Goal: Complete application form: Complete application form

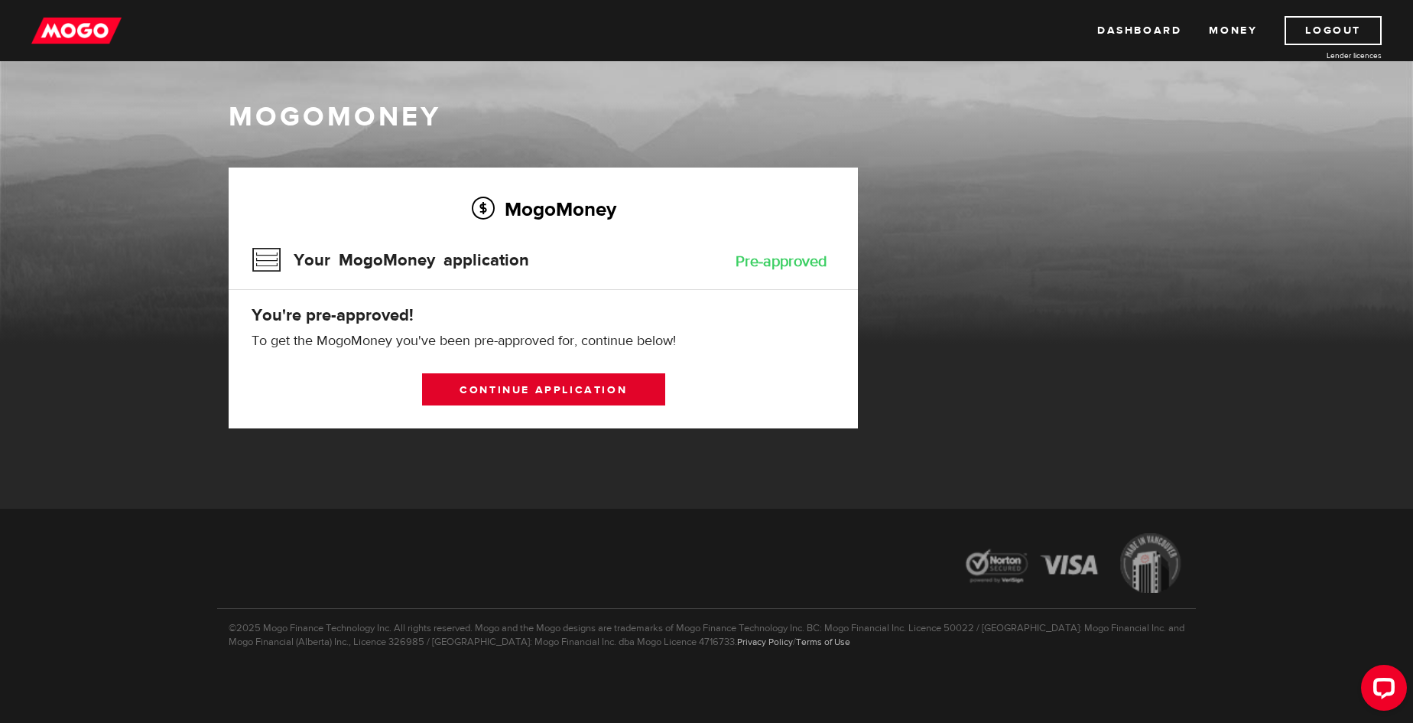
click at [545, 385] on link "Continue application" at bounding box center [543, 389] width 243 height 32
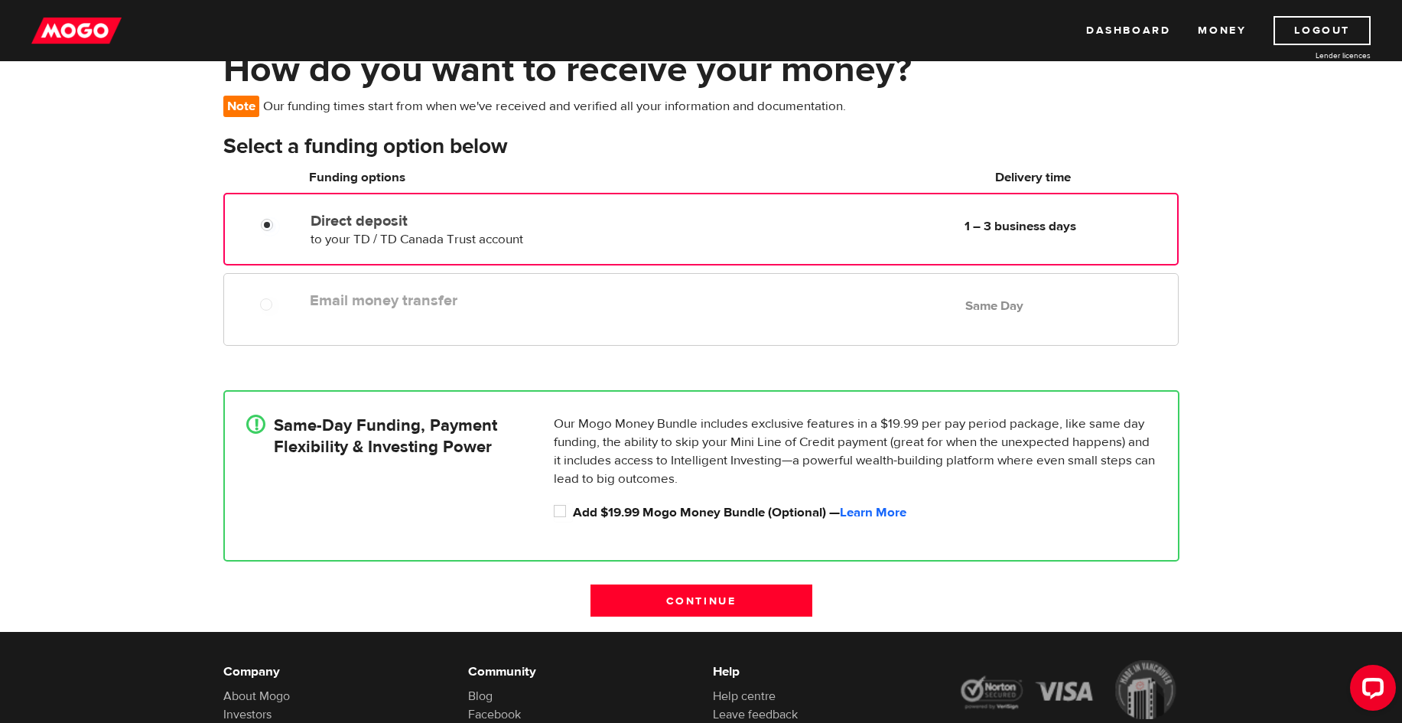
scroll to position [229, 0]
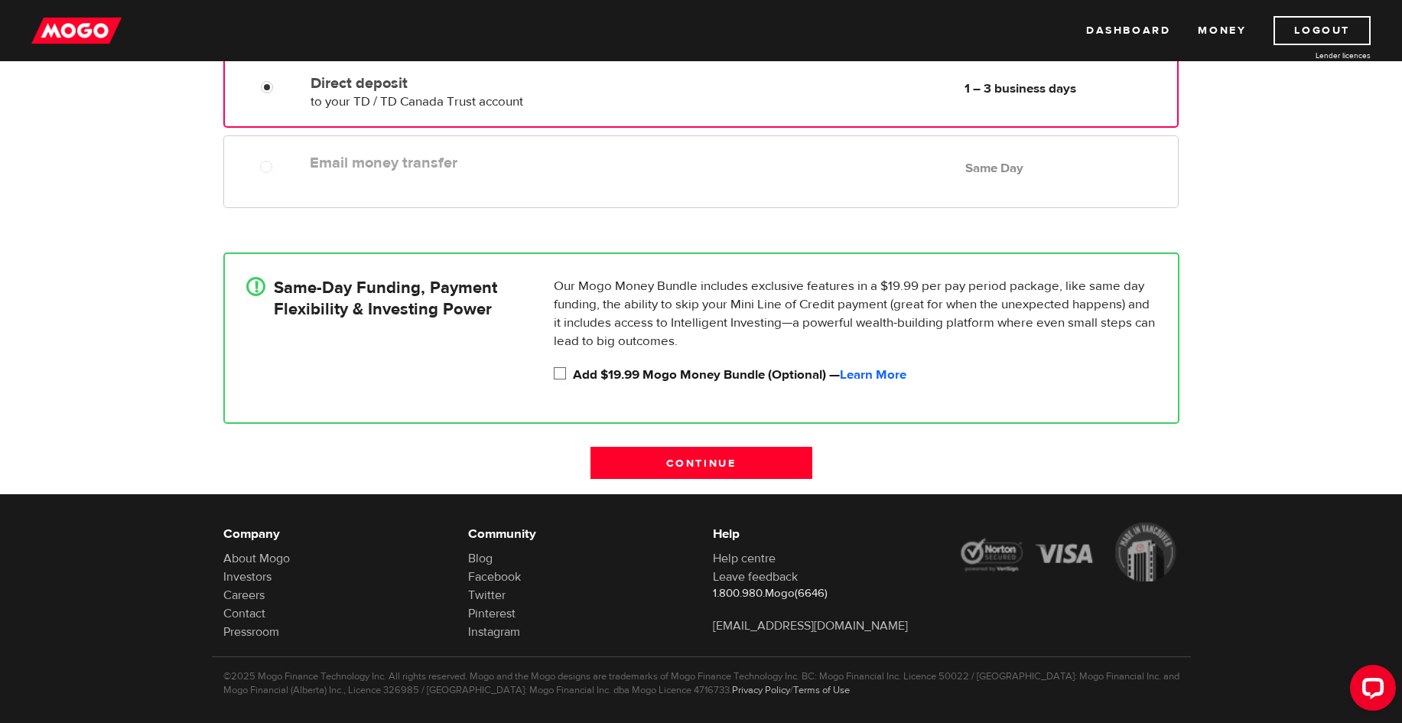
click at [556, 374] on input "Add $19.99 Mogo Money Bundle (Optional) — Learn More" at bounding box center [563, 375] width 19 height 19
checkbox input "true"
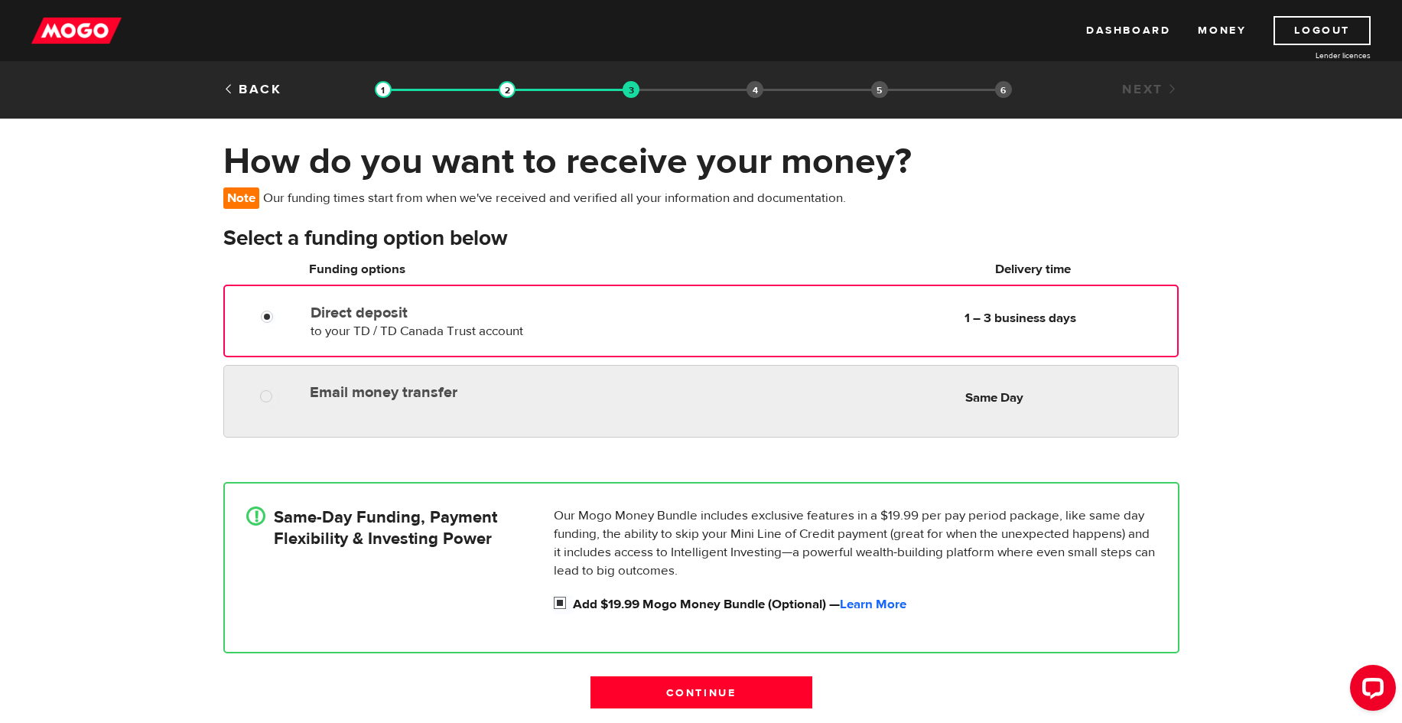
radio input "true"
click at [317, 399] on label "Email money transfer" at bounding box center [486, 392] width 352 height 18
click at [279, 399] on input "Email money transfer" at bounding box center [269, 397] width 19 height 19
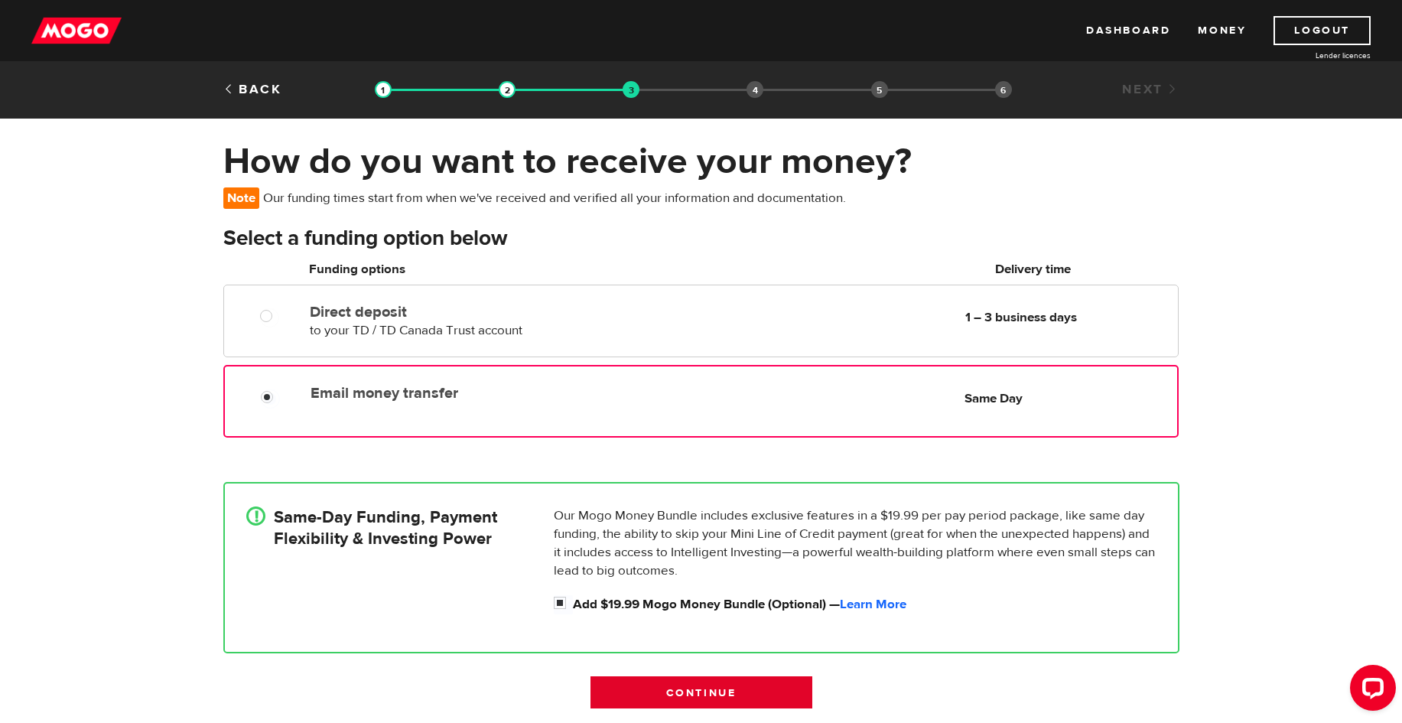
click at [763, 691] on input "Continue" at bounding box center [701, 692] width 222 height 32
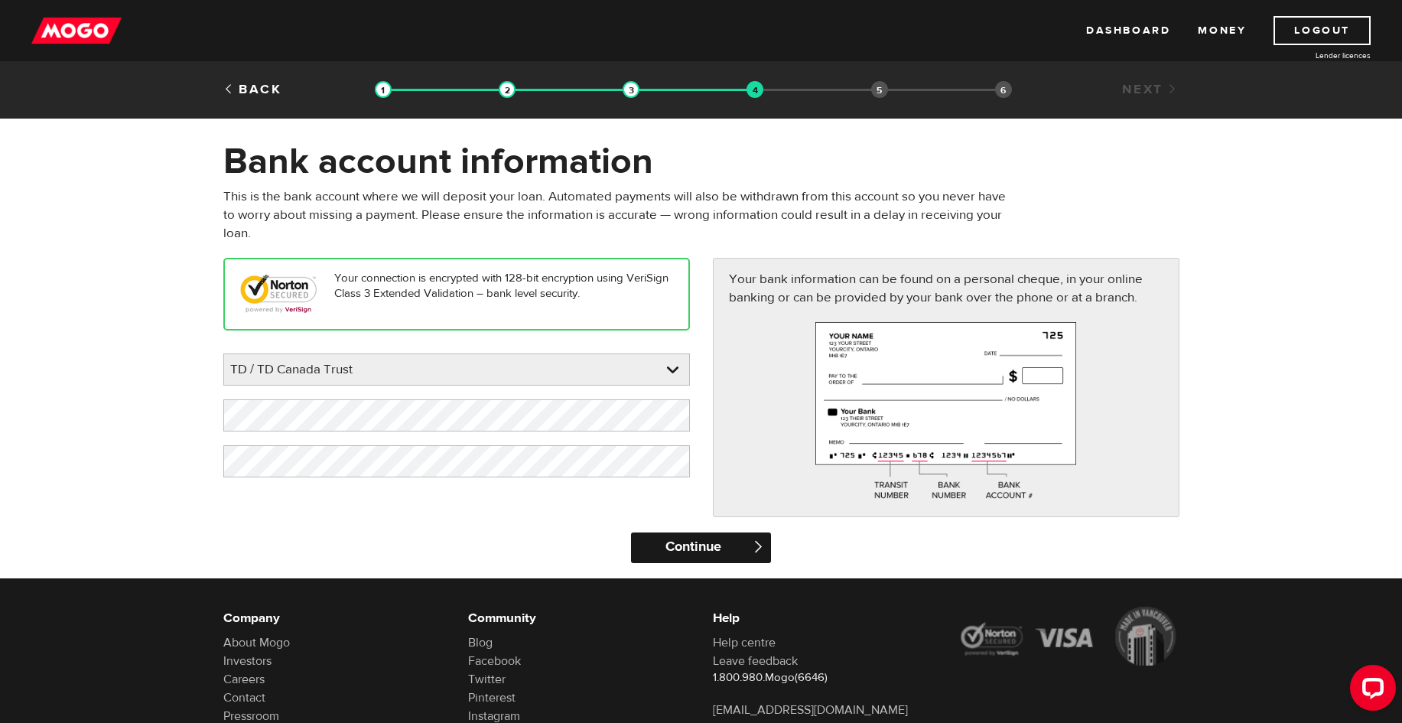
drag, startPoint x: 739, startPoint y: 543, endPoint x: 736, endPoint y: 536, distance: 7.9
click at [739, 542] on input "Continue" at bounding box center [701, 547] width 140 height 31
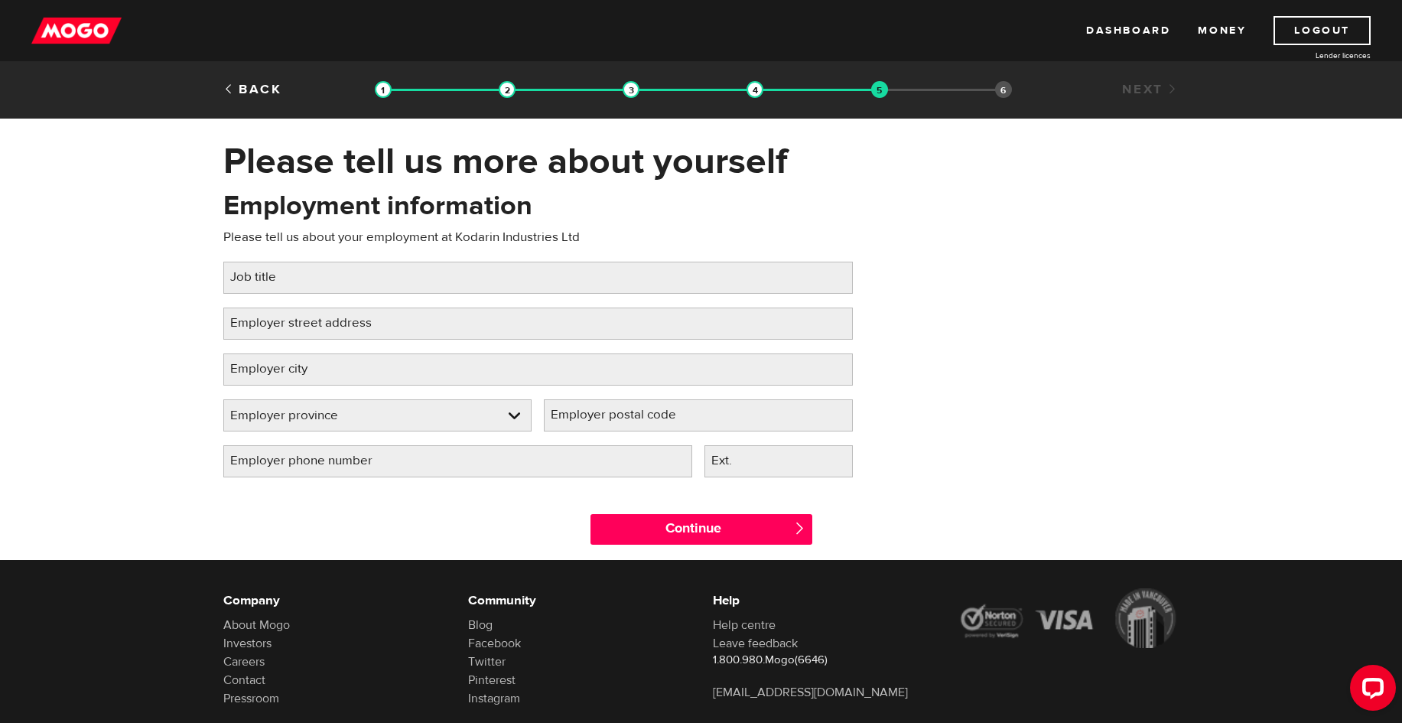
click at [273, 275] on label "Job title" at bounding box center [265, 277] width 84 height 31
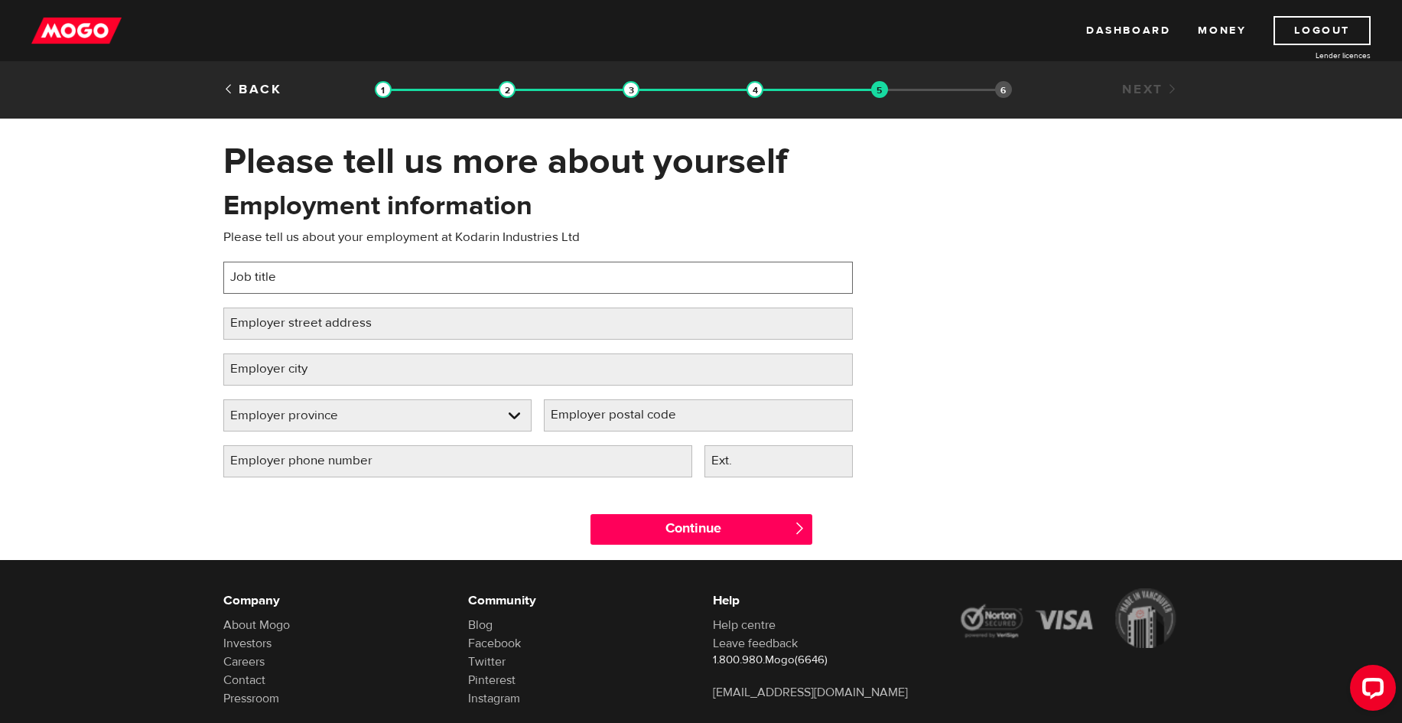
click at [273, 275] on input "Job title" at bounding box center [537, 278] width 629 height 32
type input "Accounting"
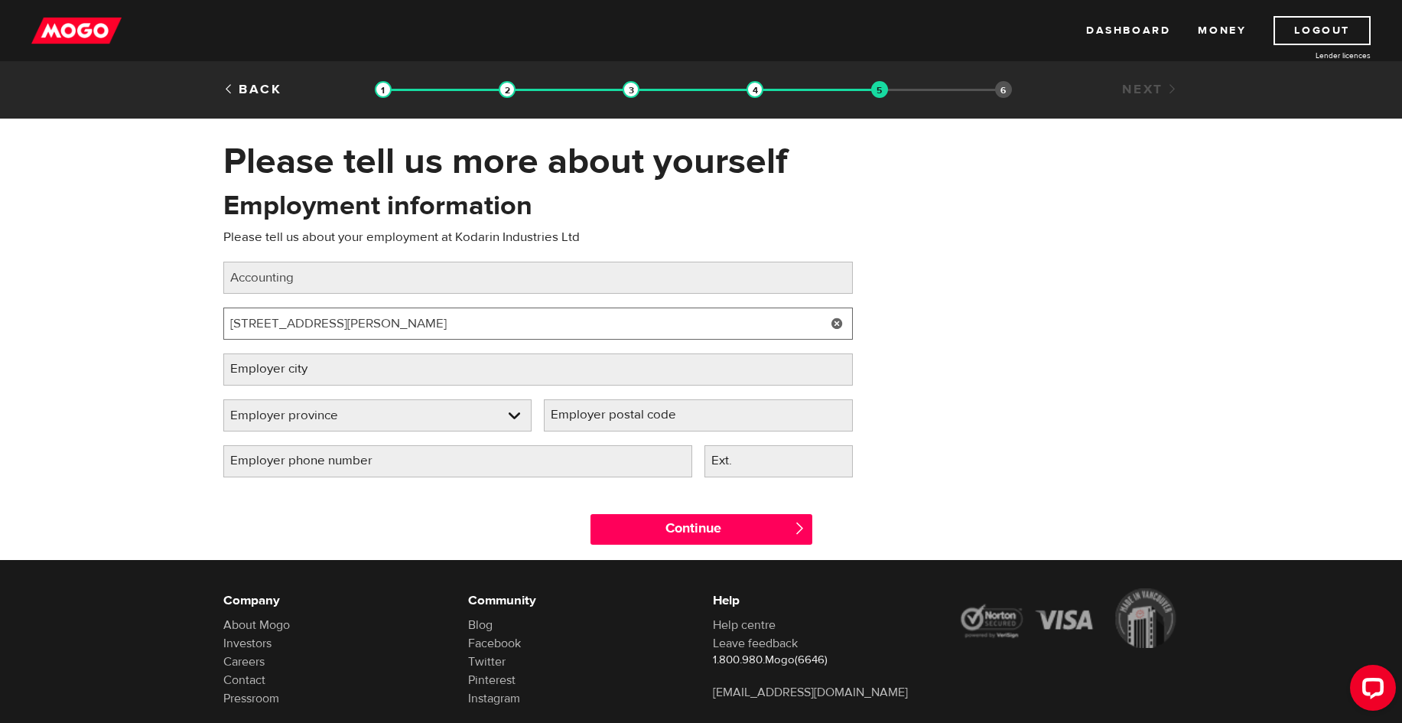
type input "803 Barton St"
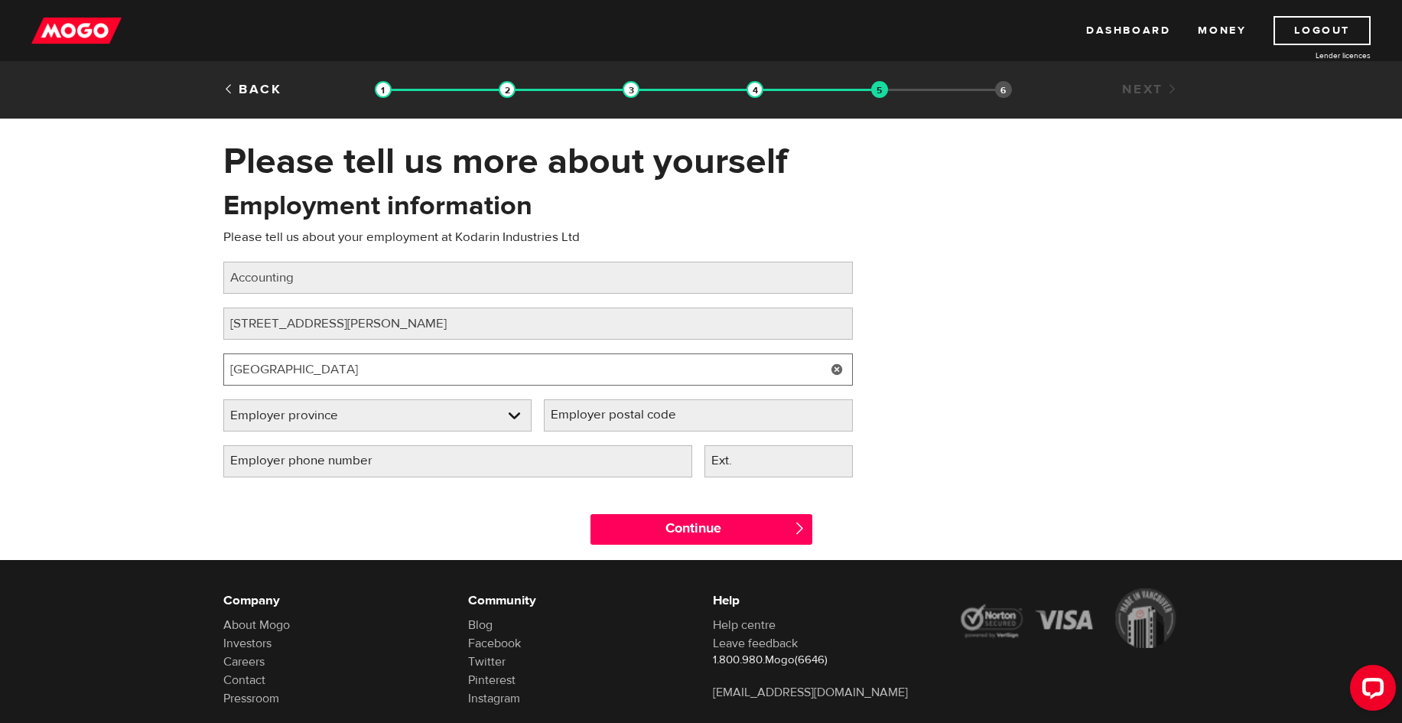
type input "Stoney Creek"
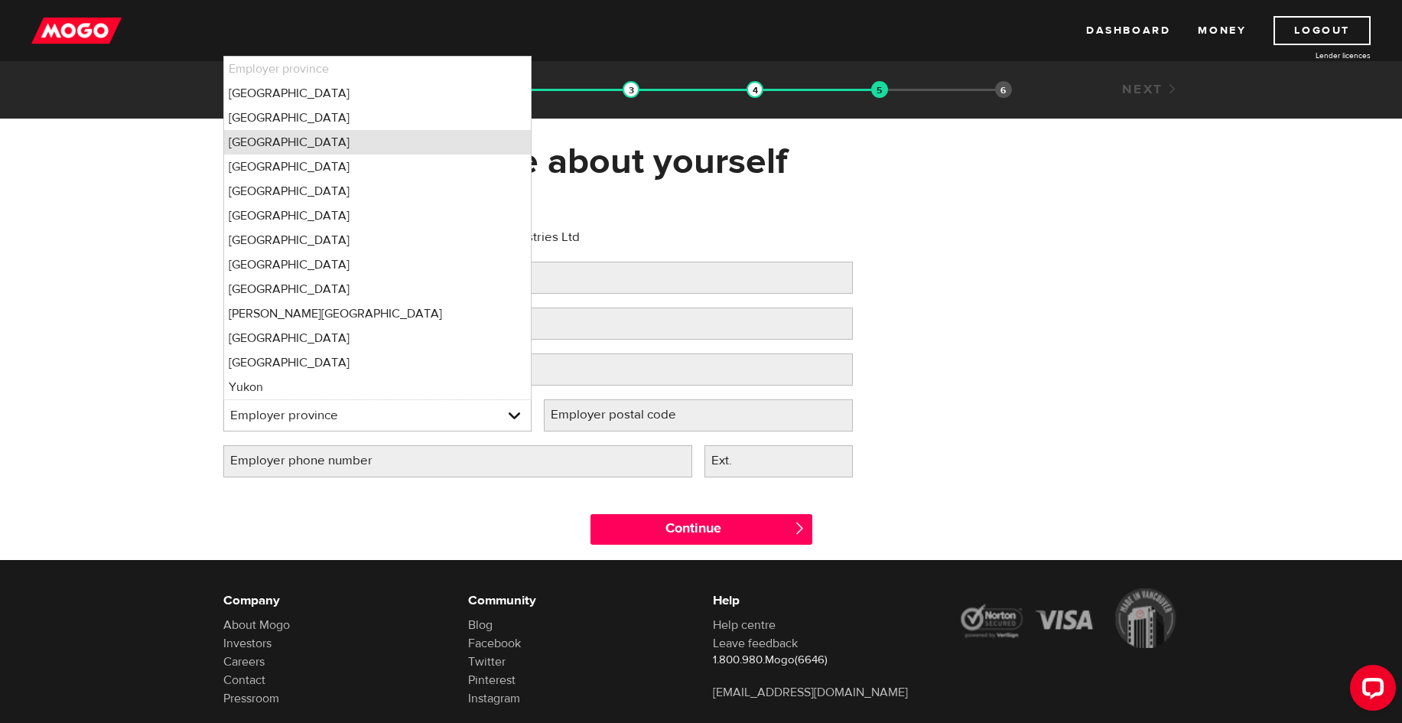
click at [258, 138] on li "Ontario" at bounding box center [377, 142] width 307 height 24
select select "ON"
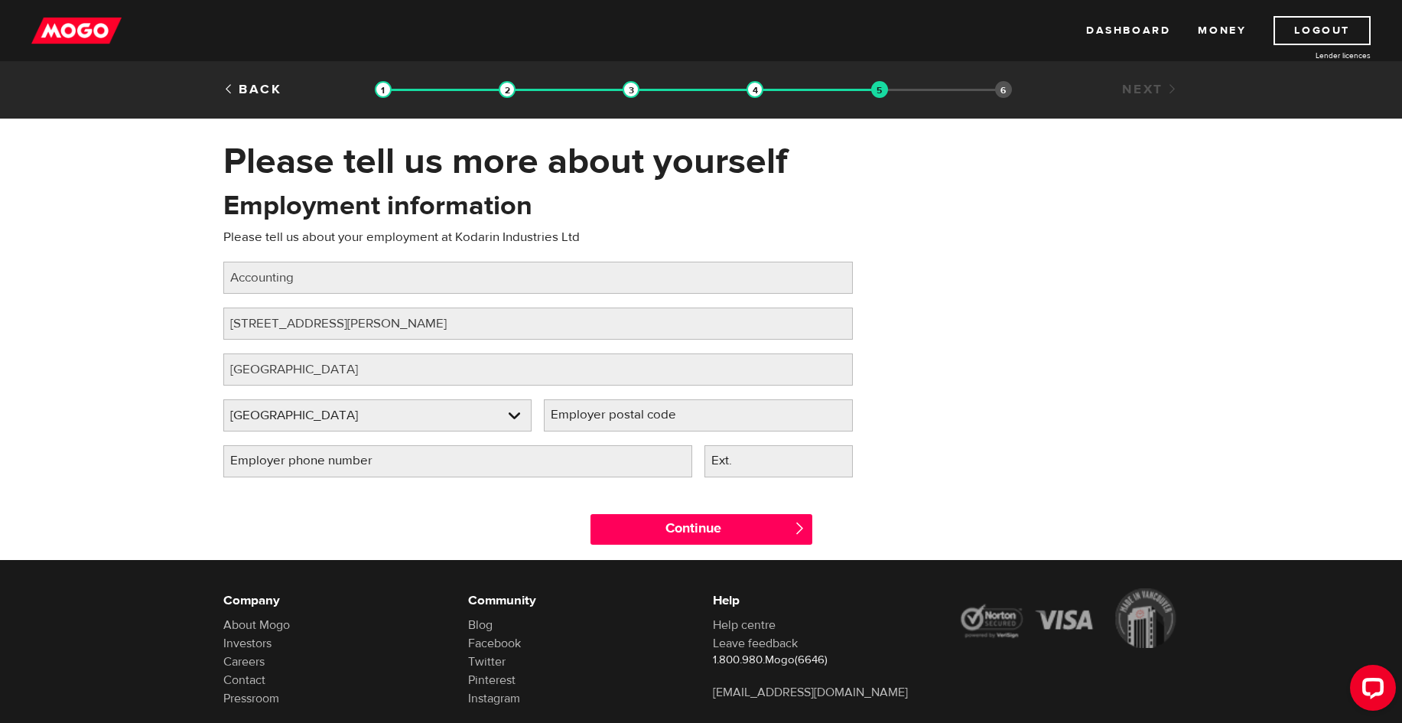
click at [617, 411] on label "Employer postal code" at bounding box center [626, 414] width 164 height 31
click at [617, 411] on input "Employer postal code" at bounding box center [698, 415] width 309 height 32
type input "L8E 5G6"
click at [598, 438] on div "Employer postal code Please fill in your employer's postal code L8E 5G6" at bounding box center [698, 422] width 321 height 46
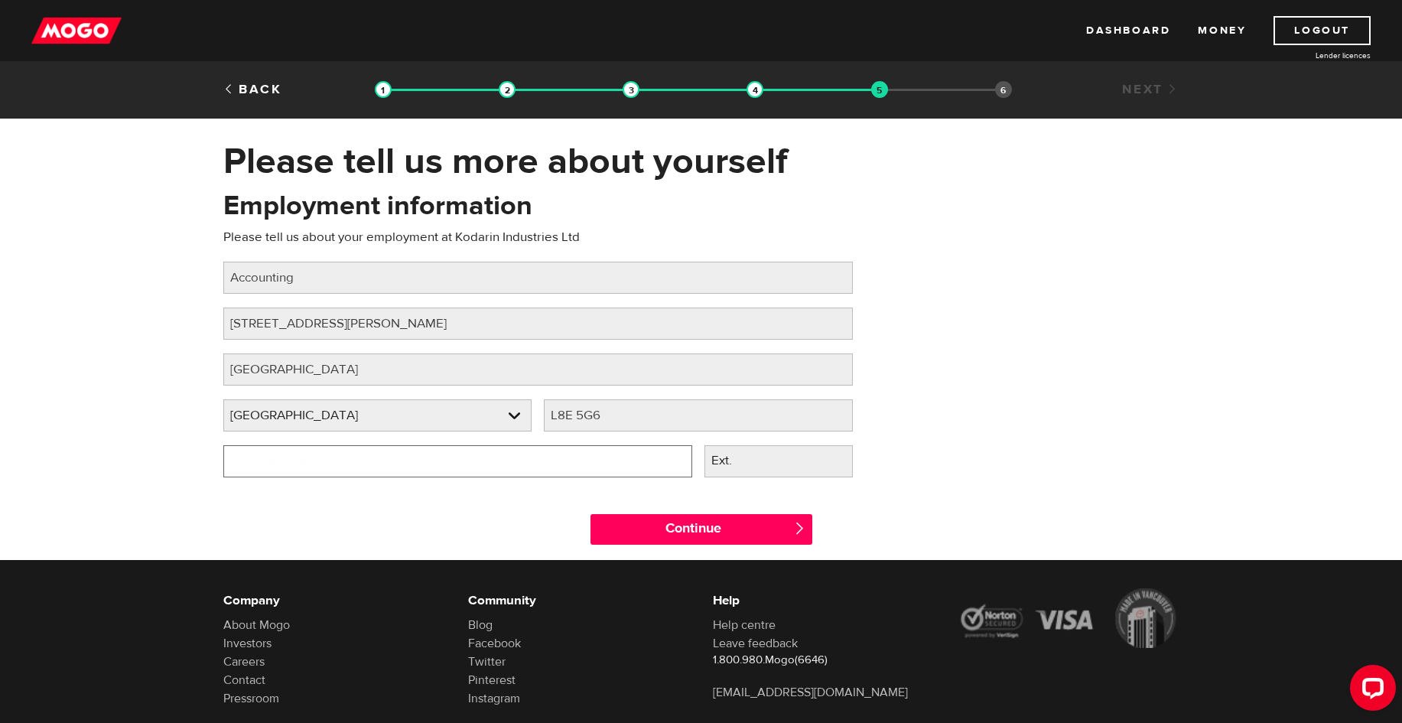
click at [587, 448] on input "Employer phone number" at bounding box center [457, 461] width 469 height 32
click at [976, 362] on div "Employment information Please tell us about your employment at Kodarin Industri…" at bounding box center [701, 339] width 979 height 304
click at [385, 453] on label "Employer phone number" at bounding box center [313, 460] width 180 height 31
click at [385, 453] on input "Employer phone number" at bounding box center [457, 461] width 469 height 32
type input "(905) 560-4964"
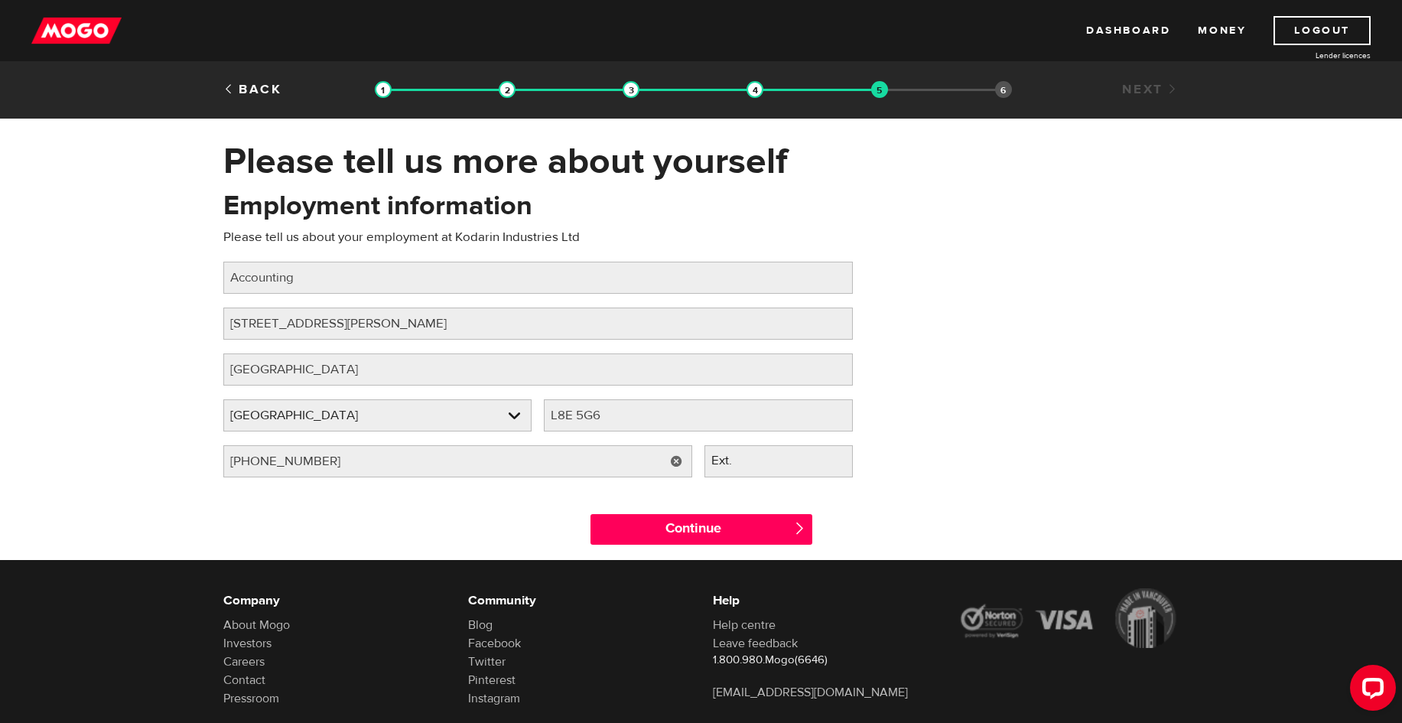
drag, startPoint x: 994, startPoint y: 392, endPoint x: 983, endPoint y: 391, distance: 11.5
click at [995, 392] on div "Employment information Please tell us about your employment at Kodarin Industri…" at bounding box center [701, 339] width 979 height 304
click at [719, 527] on input "Continue" at bounding box center [701, 529] width 222 height 31
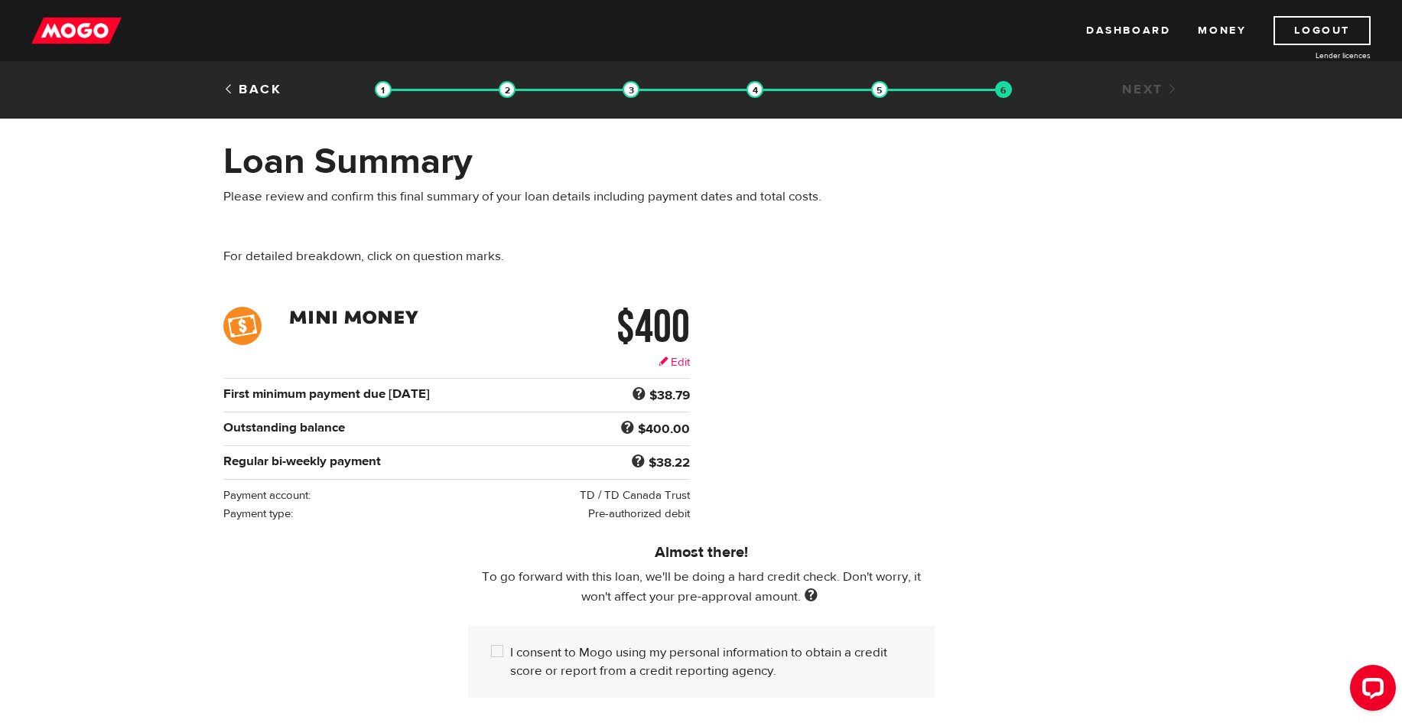
click at [668, 361] on link "Edit" at bounding box center [673, 362] width 31 height 16
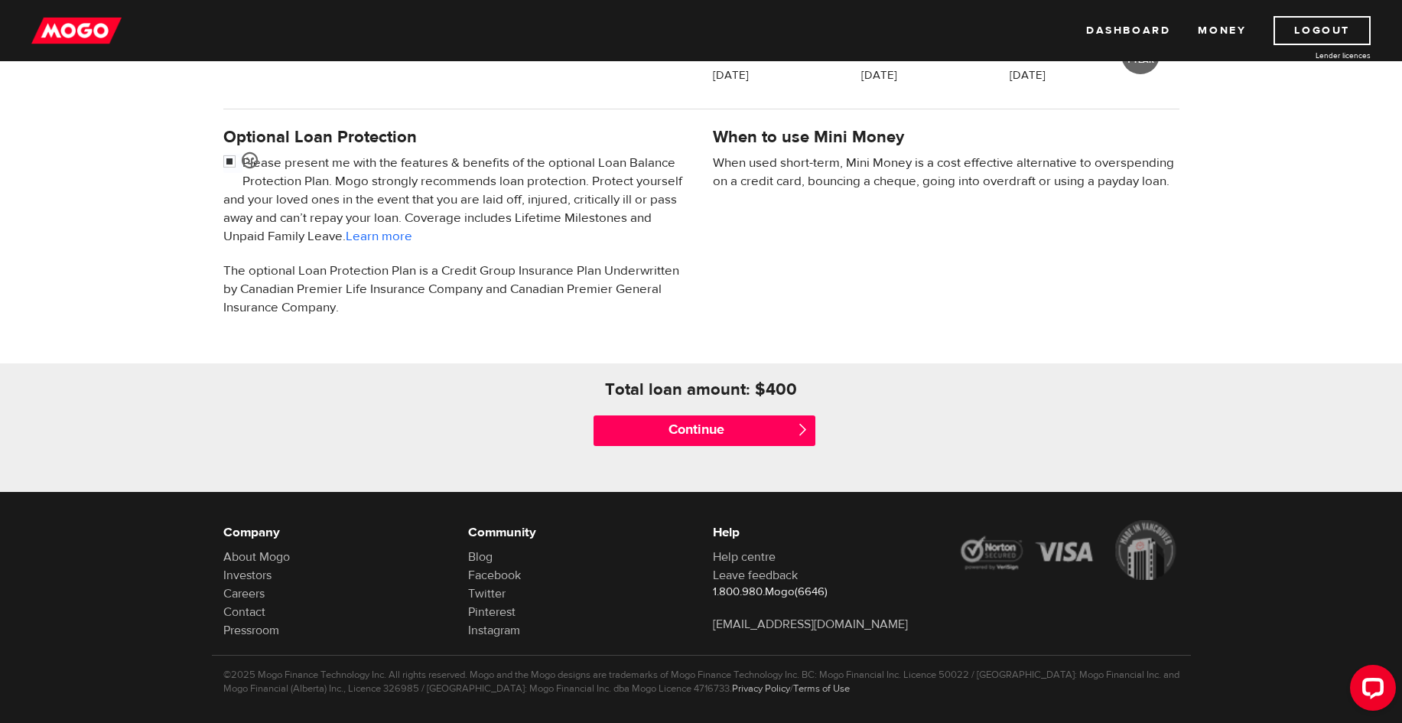
scroll to position [479, 0]
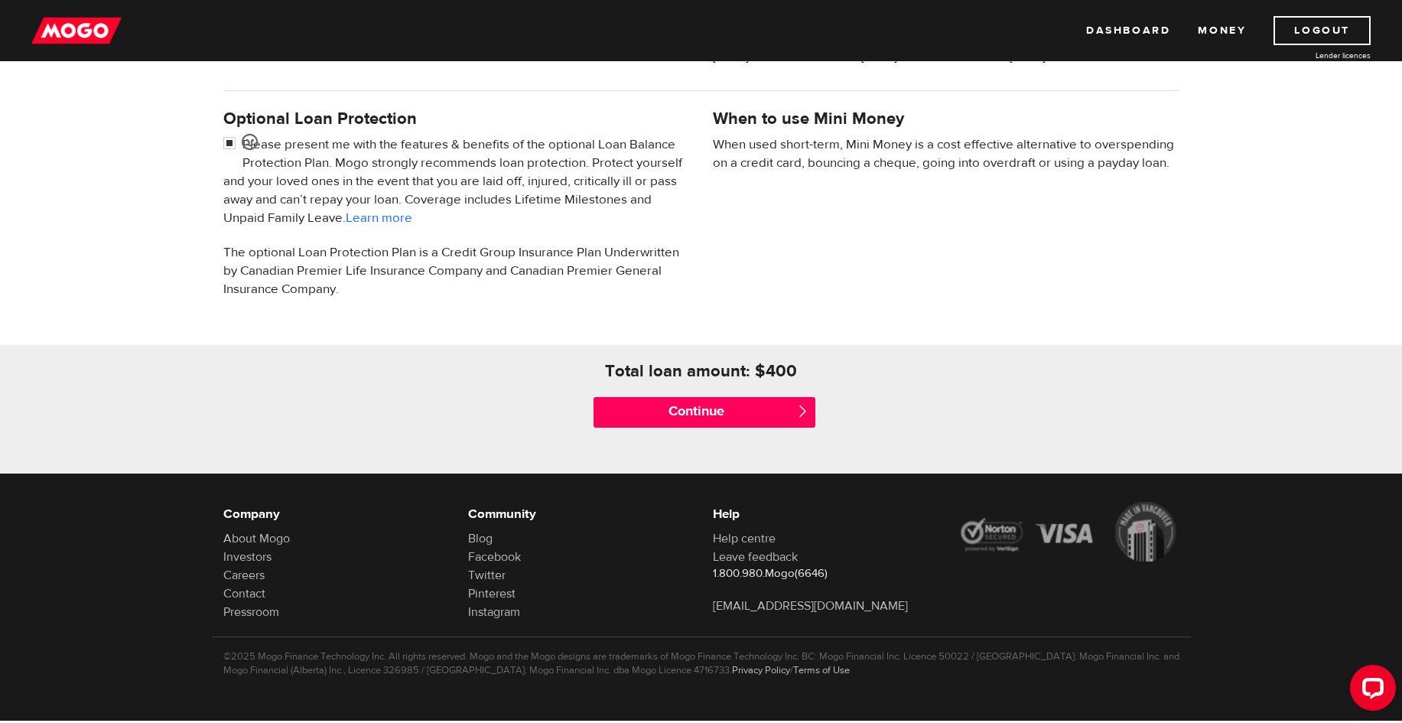
click at [724, 391] on div "Continue " at bounding box center [701, 412] width 245 height 61
click at [726, 413] on input "Continue" at bounding box center [704, 412] width 222 height 31
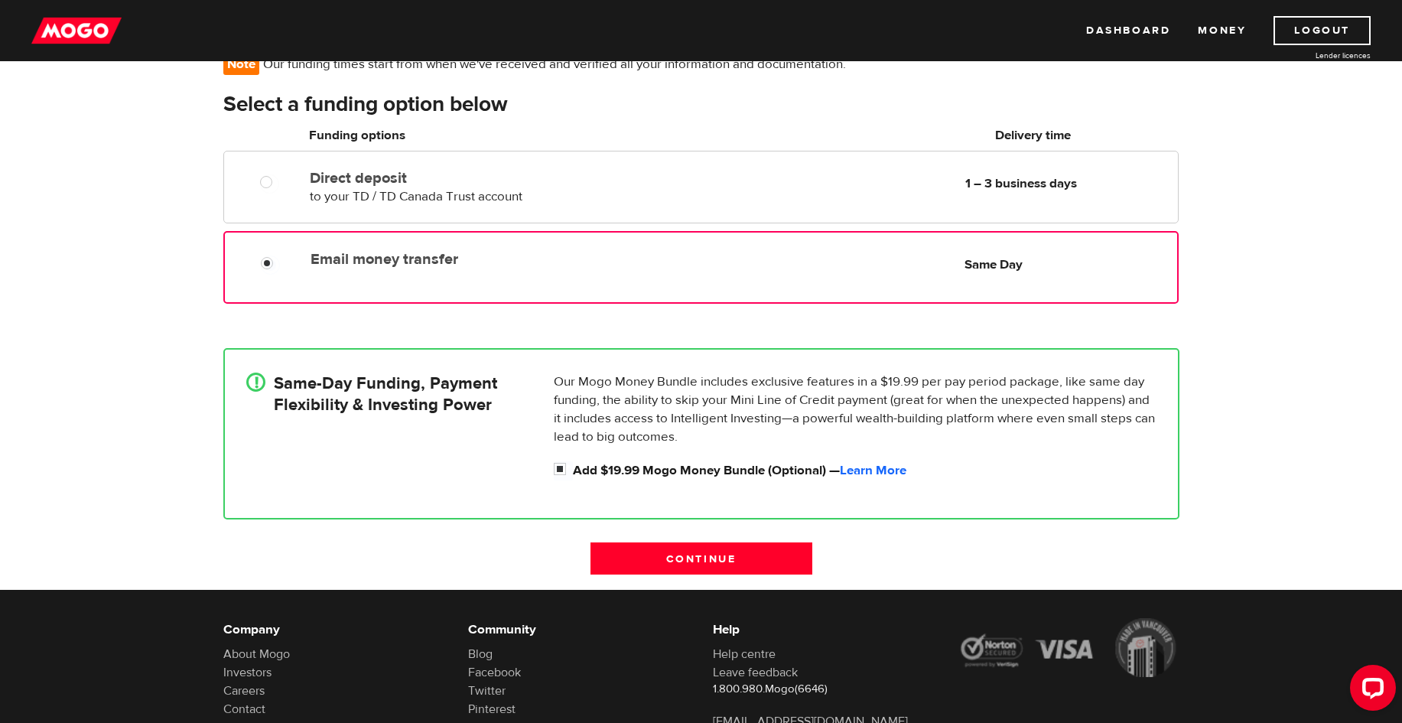
scroll to position [229, 0]
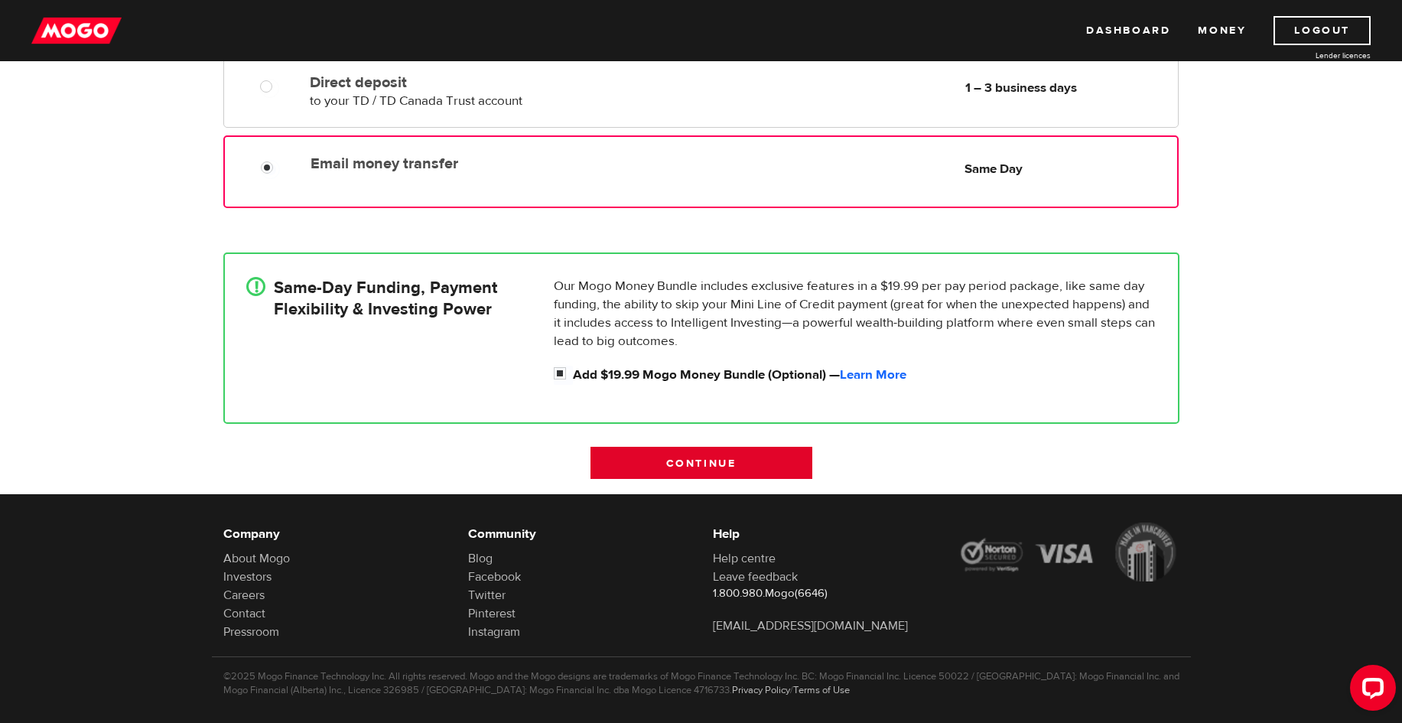
click at [788, 466] on input "Continue" at bounding box center [701, 463] width 222 height 32
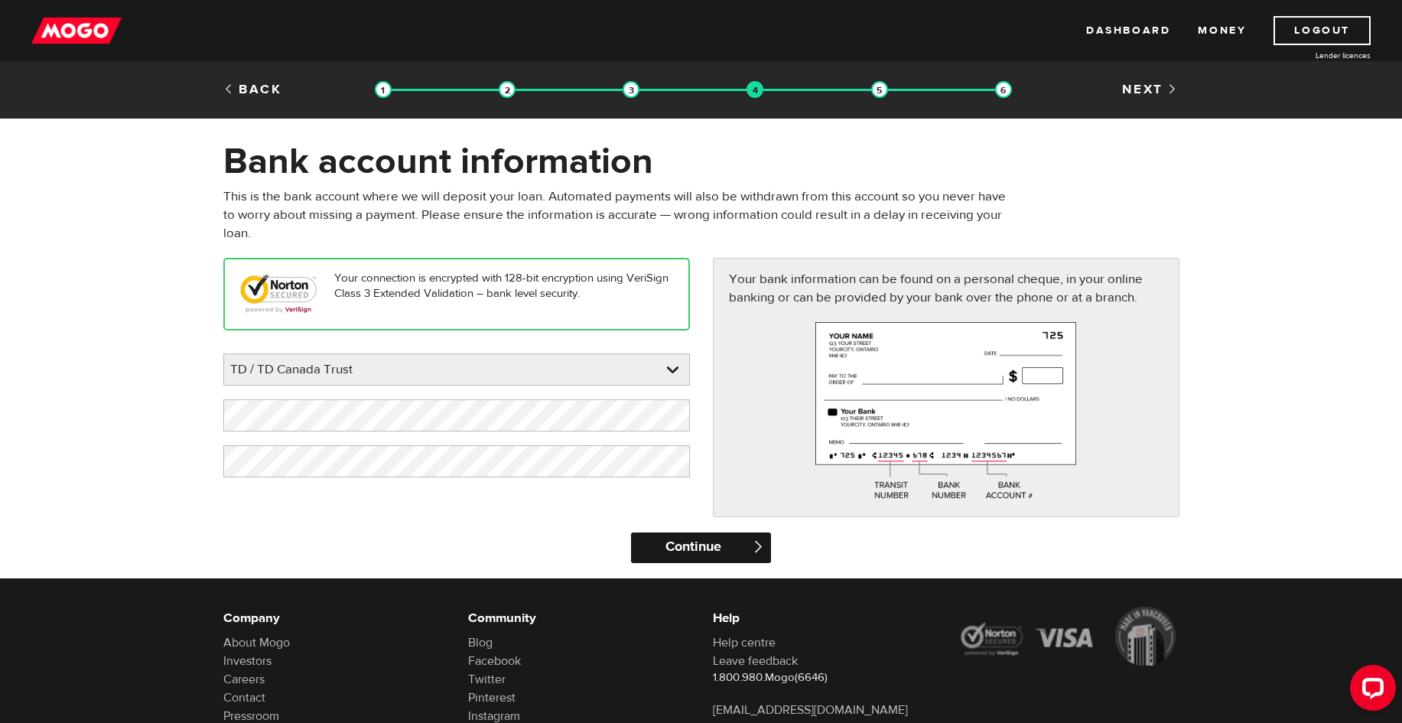
click at [732, 546] on input "Continue" at bounding box center [701, 547] width 140 height 31
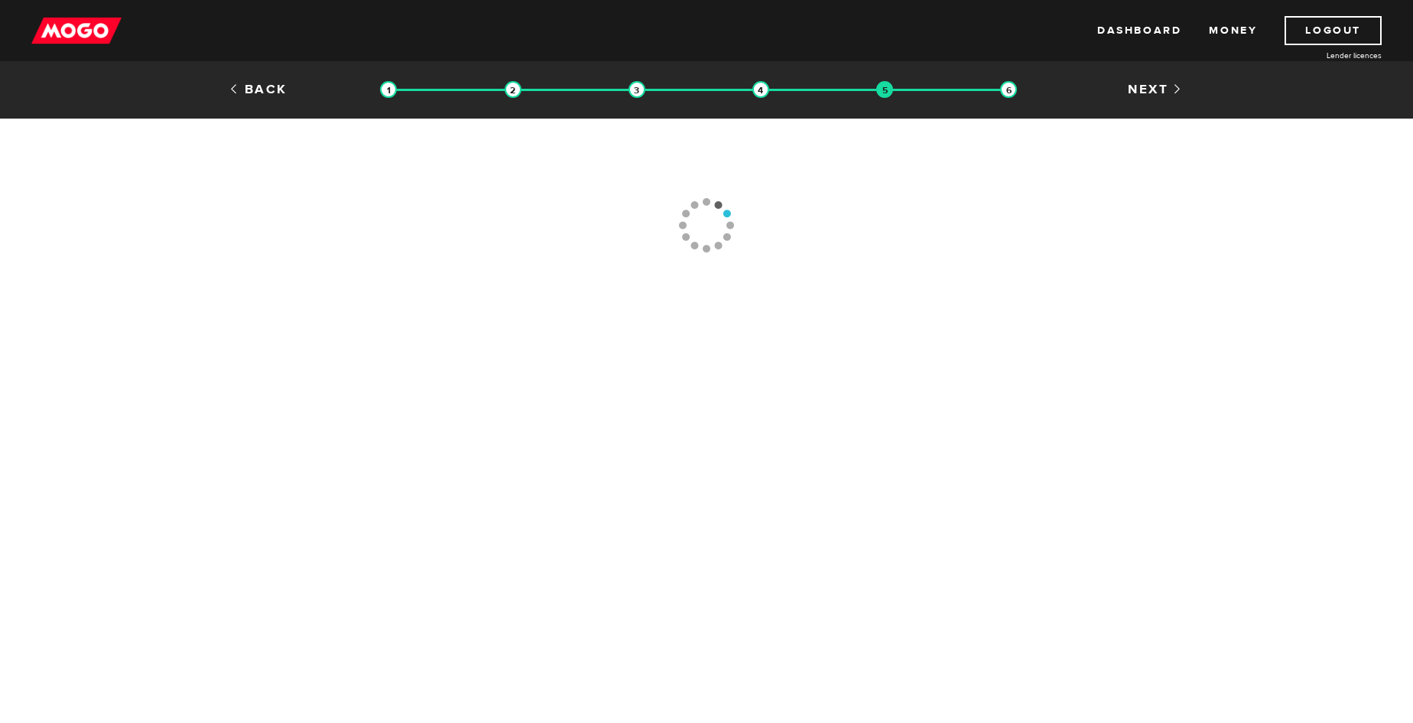
type input "[PHONE_NUMBER]"
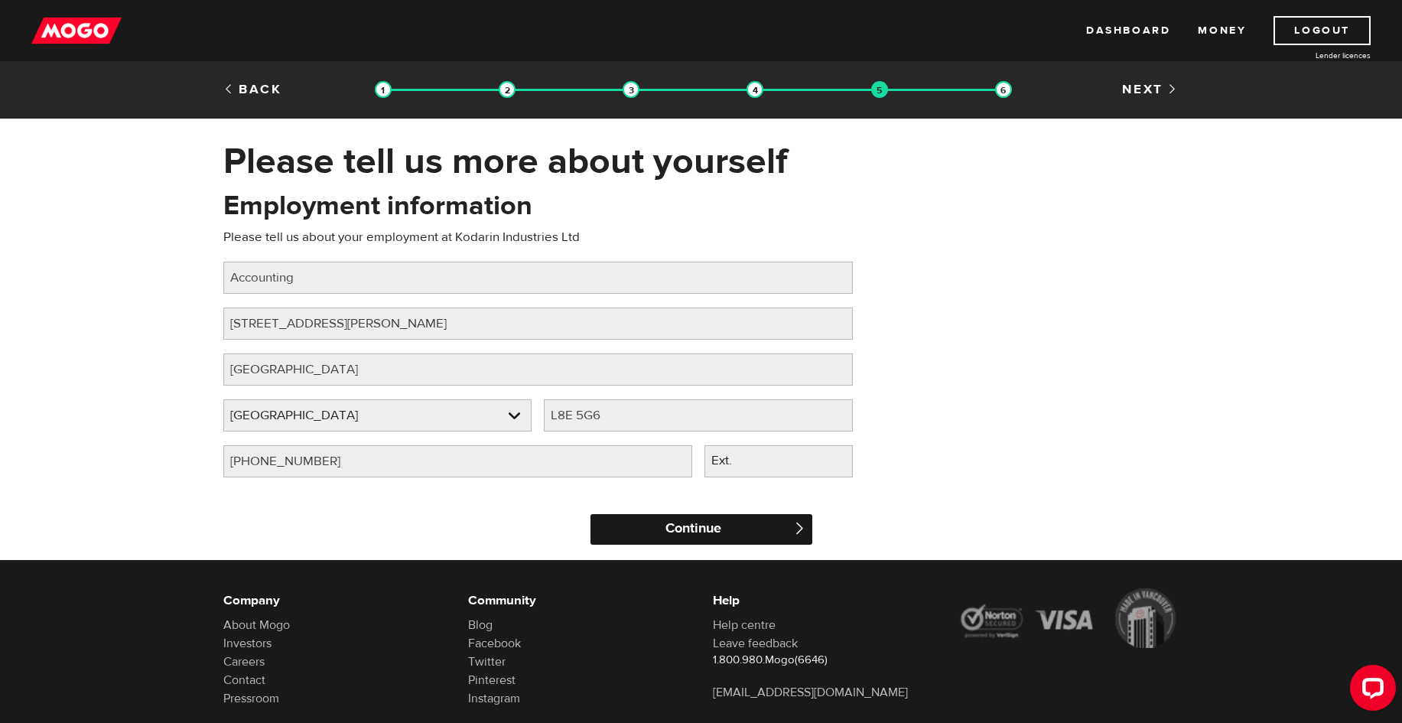
click at [665, 531] on input "Continue" at bounding box center [701, 529] width 222 height 31
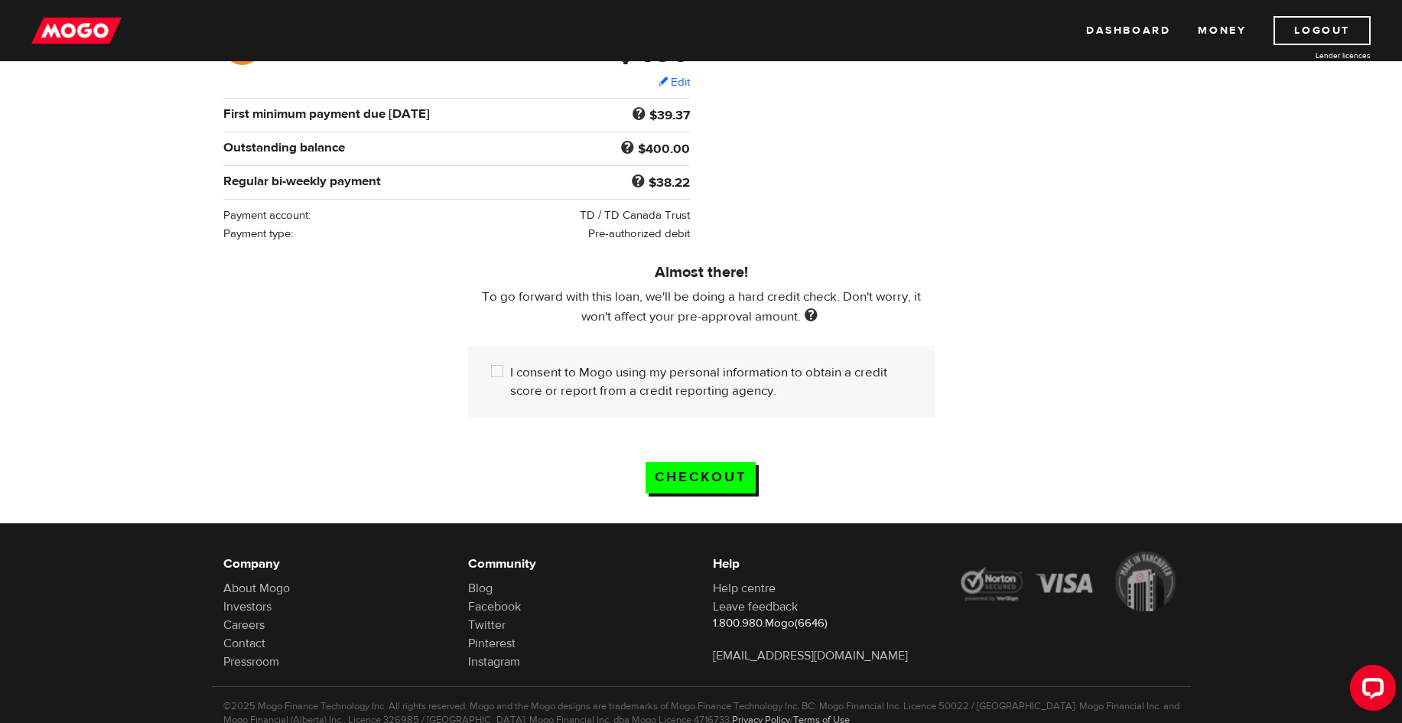
scroll to position [306, 0]
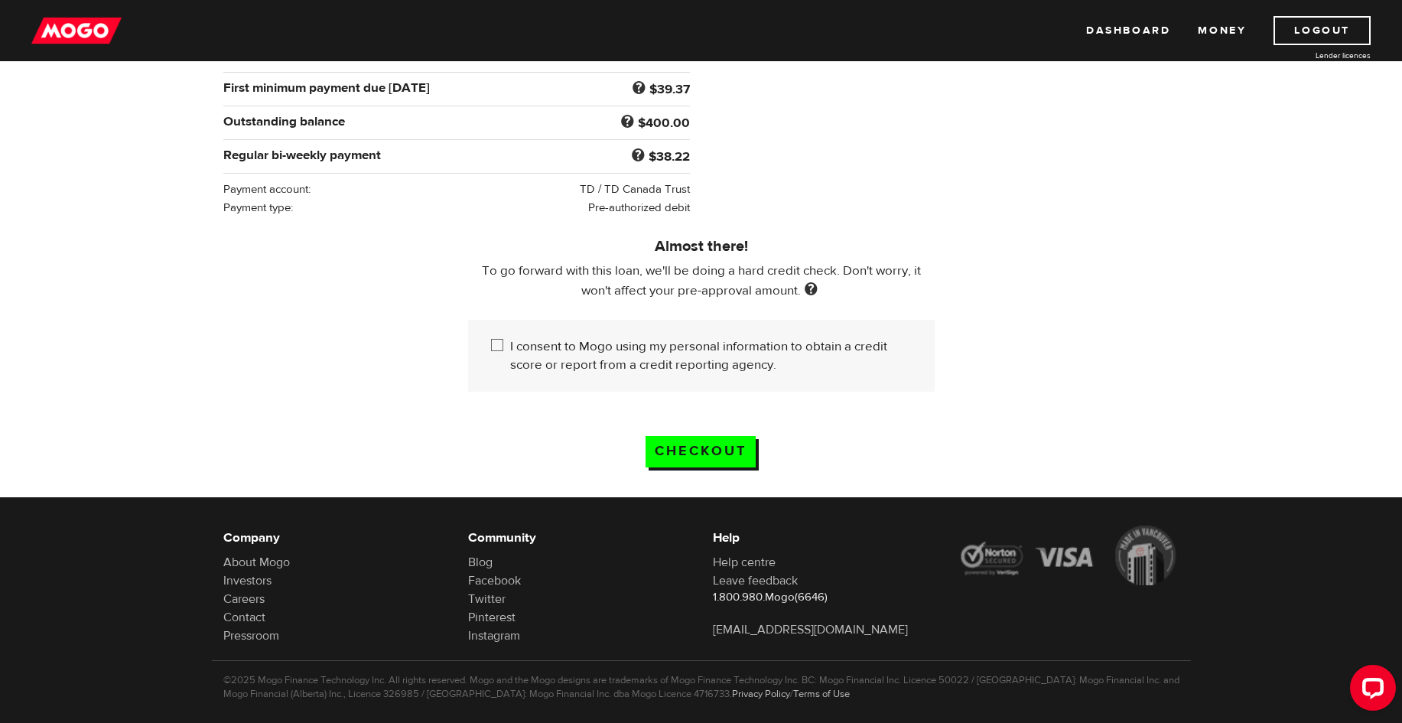
click at [498, 342] on input "I consent to Mogo using my personal information to obtain a credit score or rep…" at bounding box center [500, 346] width 19 height 19
checkbox input "true"
click at [676, 448] on input "Checkout" at bounding box center [700, 451] width 110 height 31
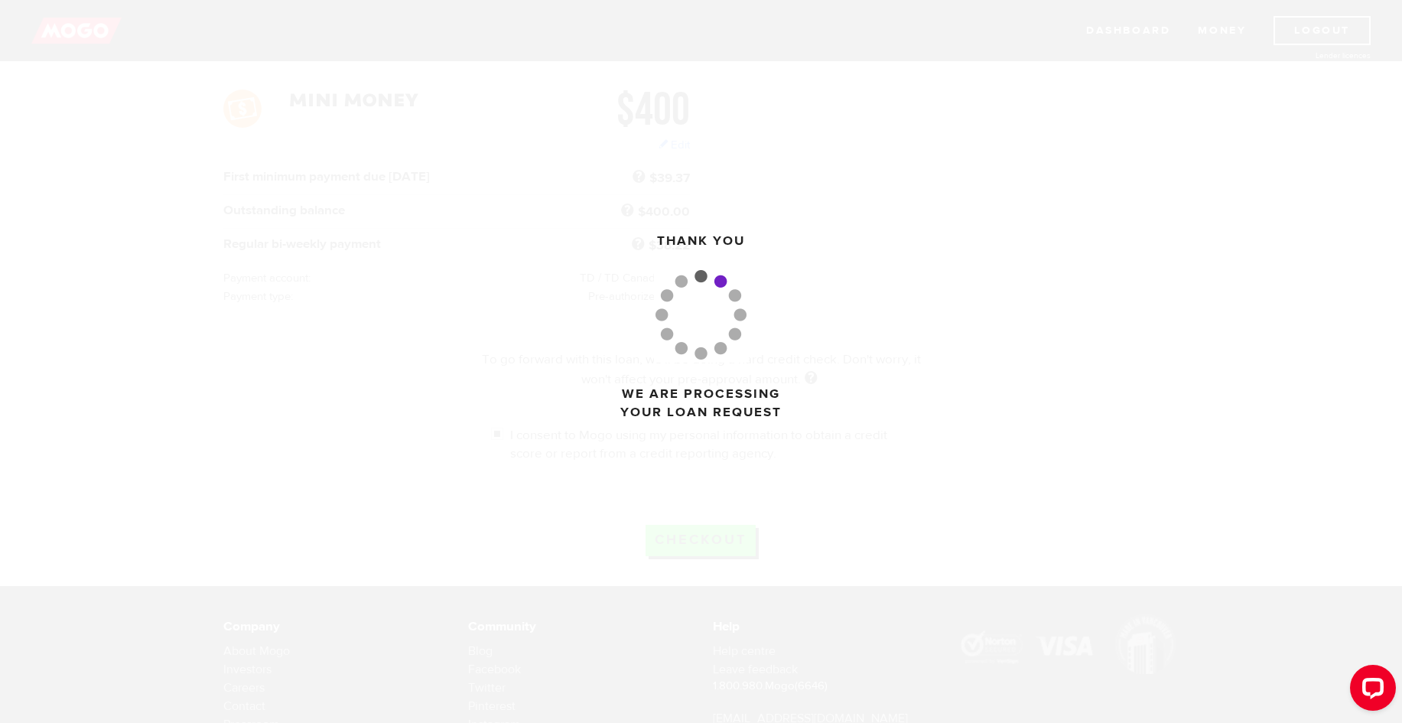
scroll to position [153, 0]
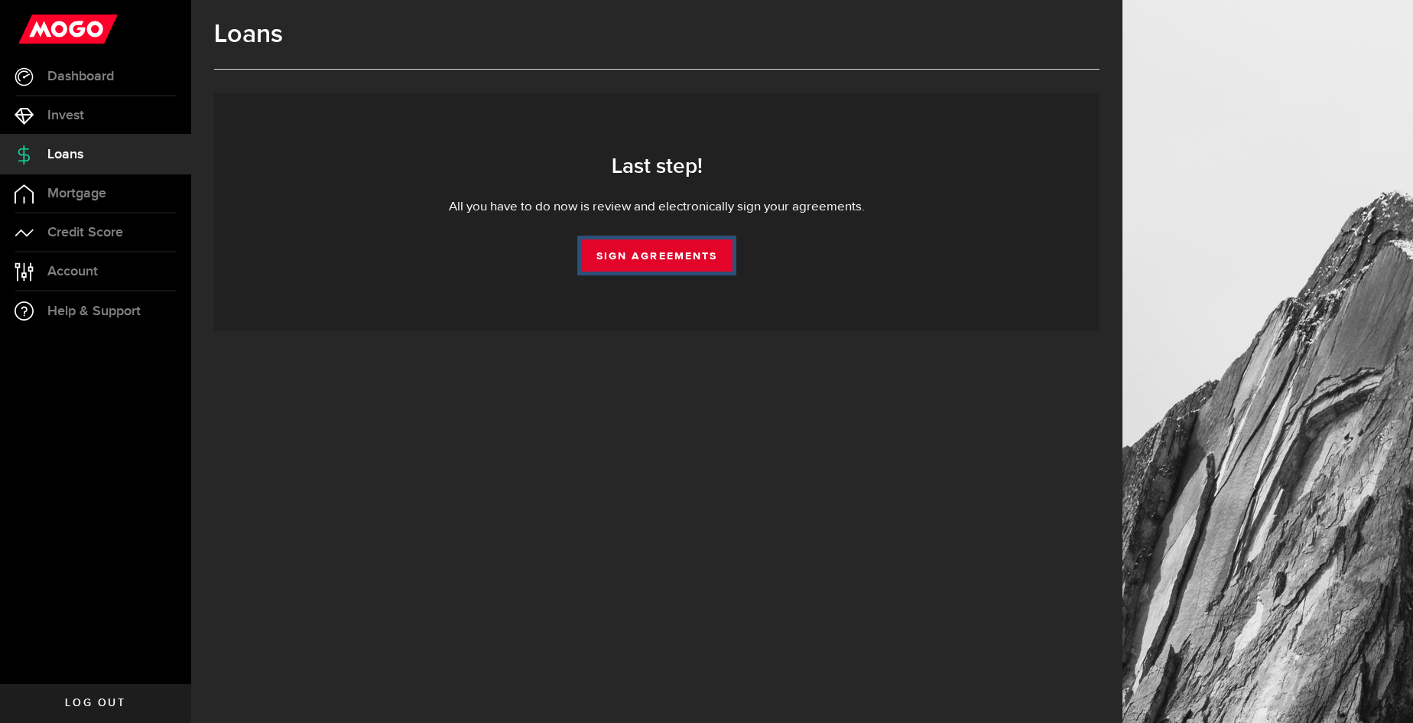
click at [614, 258] on link "Sign Agreements" at bounding box center [656, 255] width 151 height 32
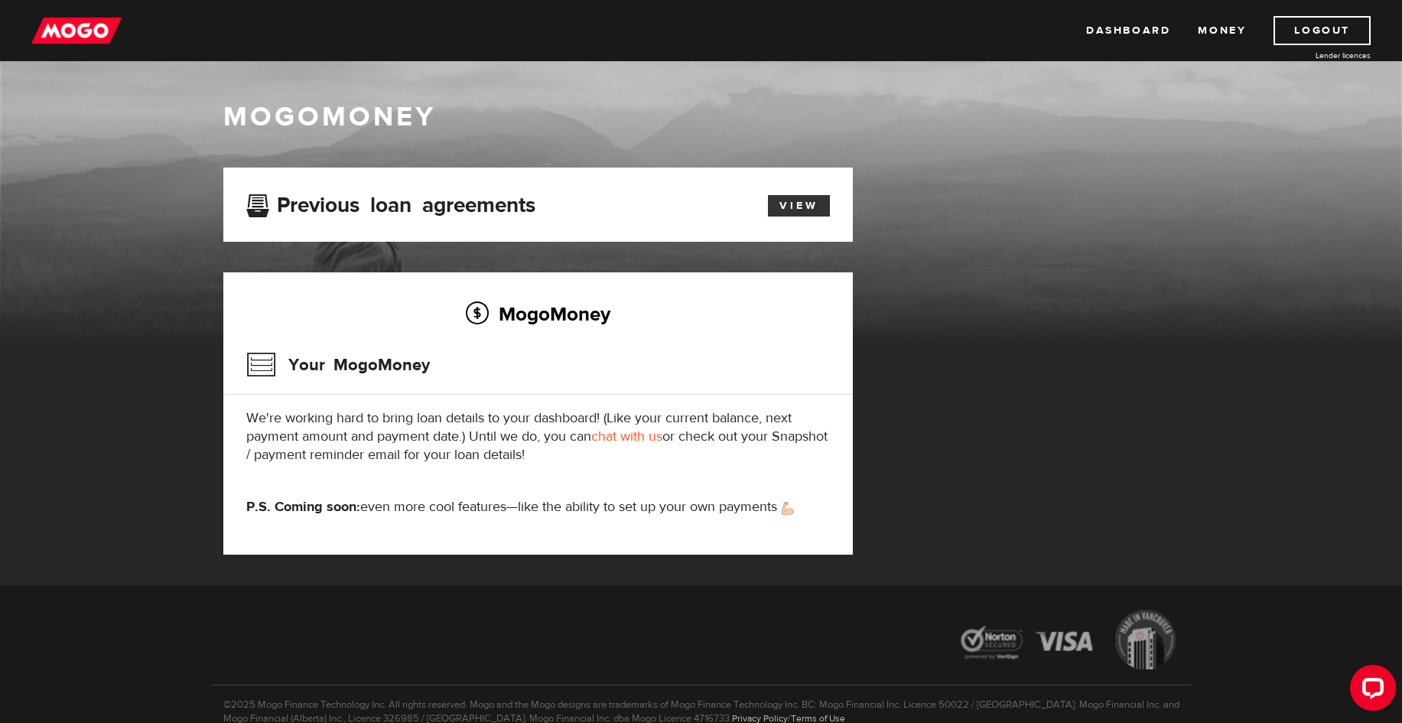
click at [827, 203] on link "View" at bounding box center [799, 205] width 62 height 21
drag, startPoint x: 316, startPoint y: 365, endPoint x: 476, endPoint y: 385, distance: 161.9
click at [476, 385] on div "Your MogoMoney" at bounding box center [537, 370] width 583 height 50
click at [414, 431] on p "We're working hard to bring loan details to your dashboard! (Like your current …" at bounding box center [537, 436] width 583 height 55
click at [1230, 34] on link "Money" at bounding box center [1222, 30] width 48 height 29
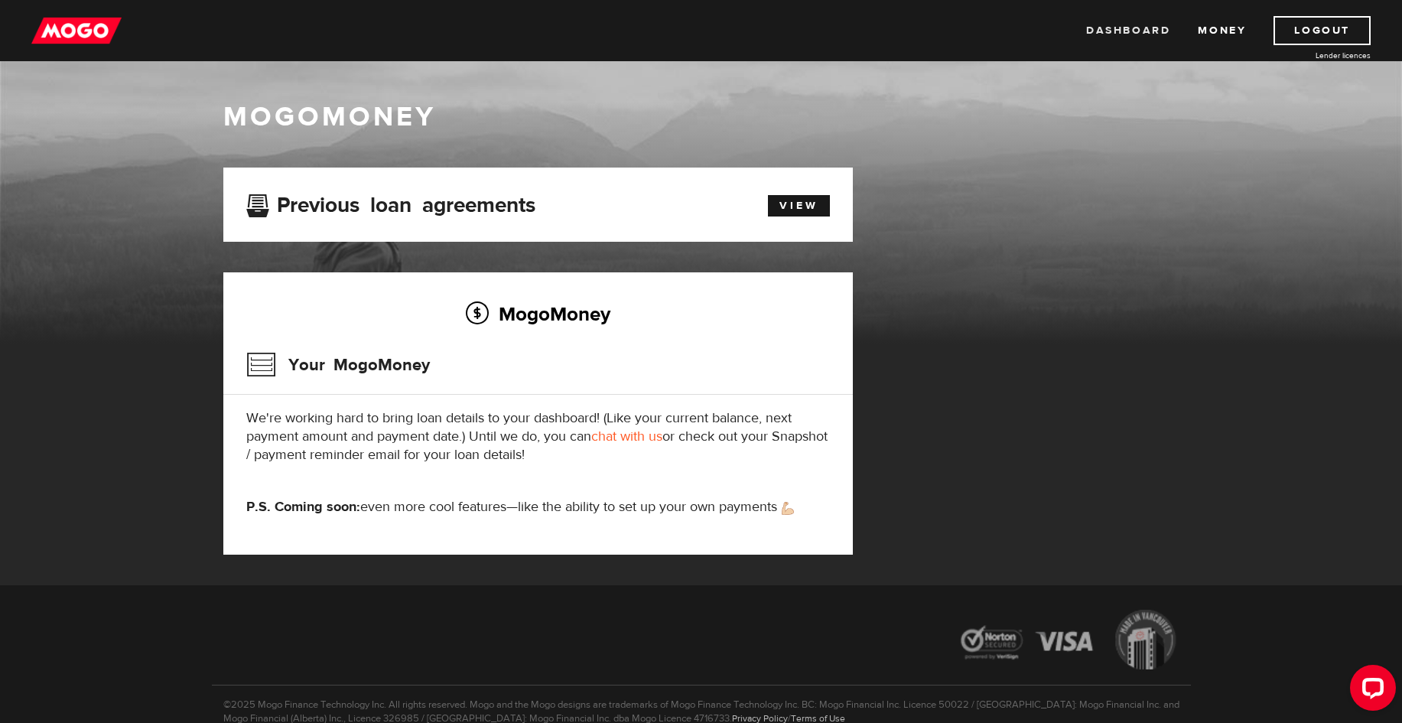
click at [1126, 26] on link "Dashboard" at bounding box center [1128, 30] width 84 height 29
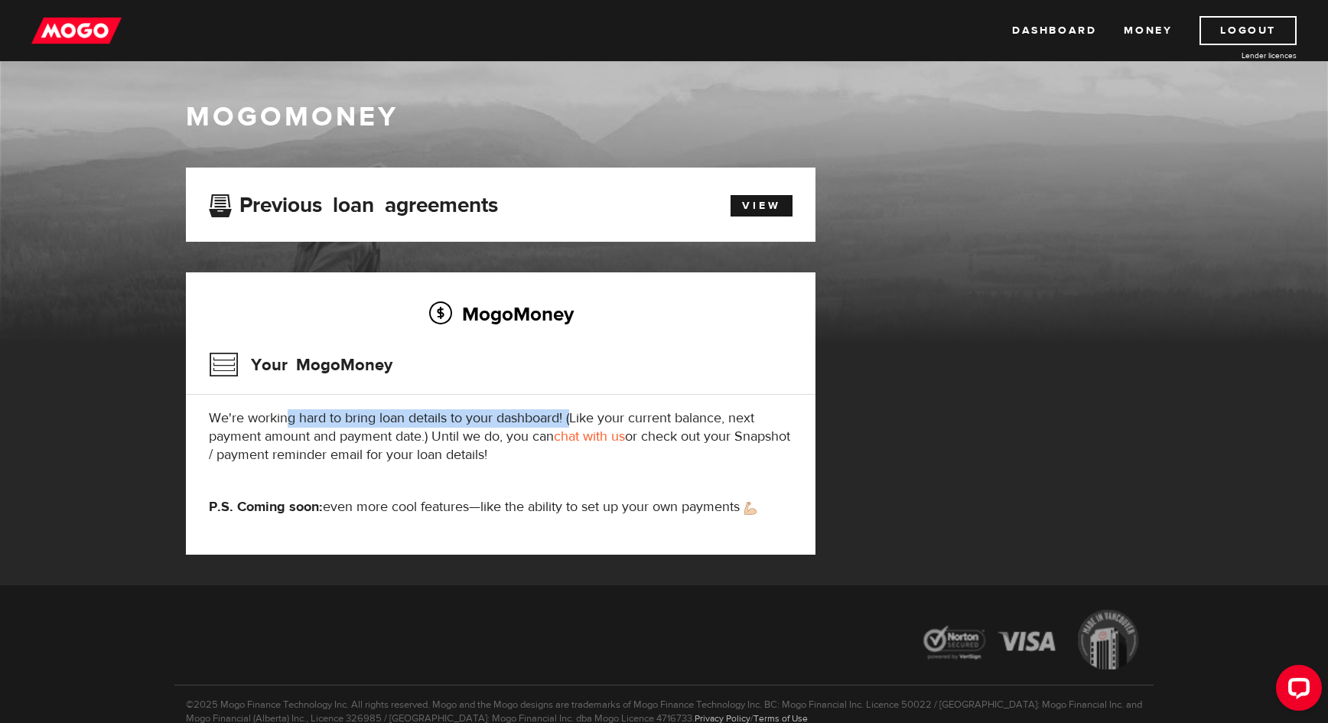
drag, startPoint x: 291, startPoint y: 417, endPoint x: 574, endPoint y: 417, distance: 282.9
click at [574, 417] on p "We're working hard to bring loan details to your dashboard! (Like your current …" at bounding box center [500, 436] width 583 height 55
click at [574, 416] on p "We're working hard to bring loan details to your dashboard! (Like your current …" at bounding box center [500, 436] width 583 height 55
click at [81, 34] on img at bounding box center [76, 30] width 90 height 29
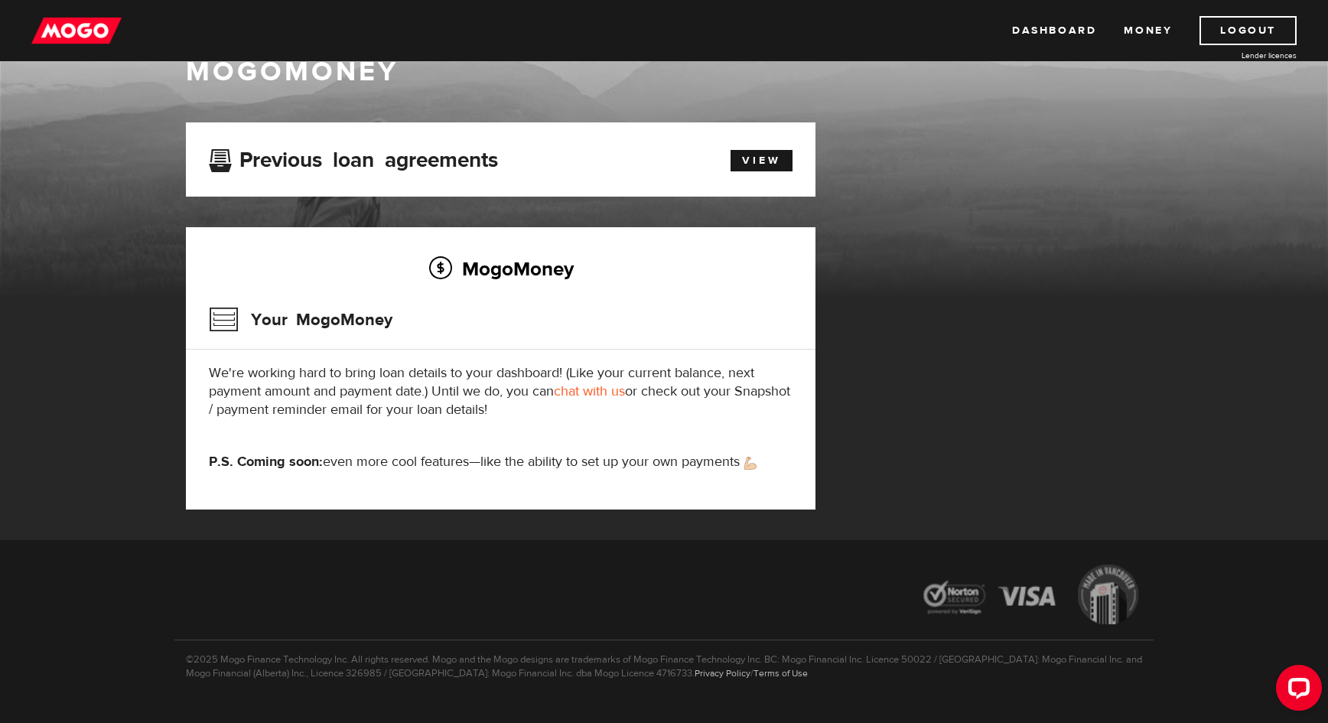
scroll to position [76, 0]
